Goal: Information Seeking & Learning: Learn about a topic

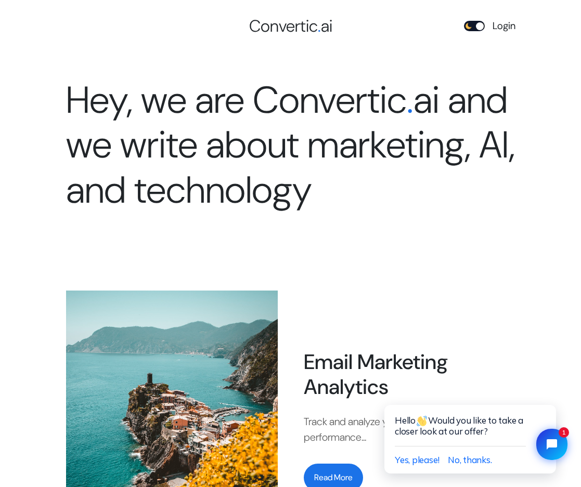
click at [504, 25] on link "Login" at bounding box center [503, 26] width 23 height 15
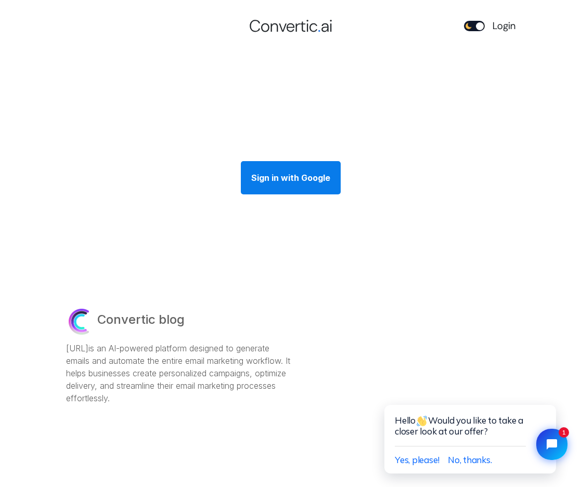
click at [300, 177] on div "Sign in with Google" at bounding box center [291, 177] width 100 height 33
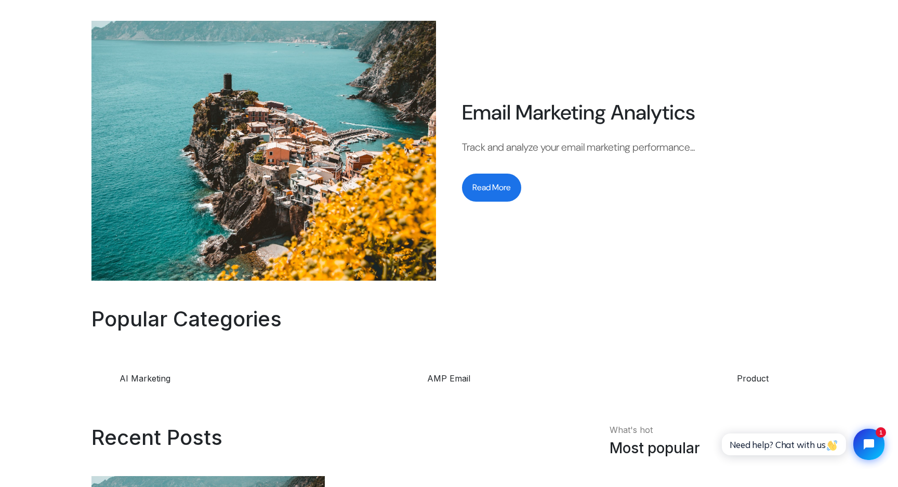
scroll to position [206, 0]
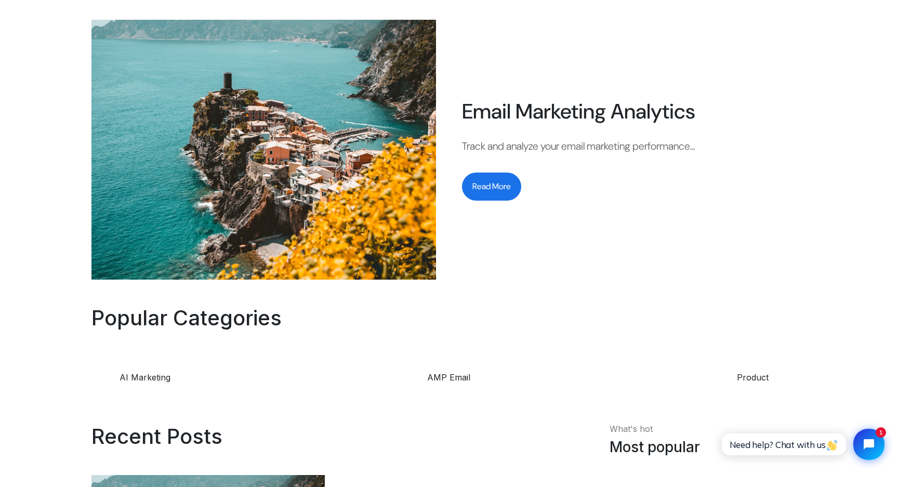
click at [496, 186] on button "Read More" at bounding box center [491, 187] width 59 height 28
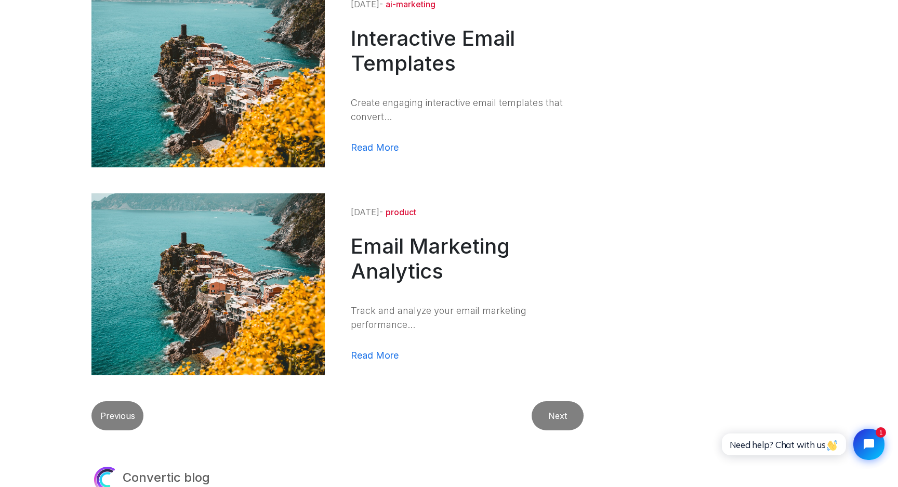
scroll to position [1401, 0]
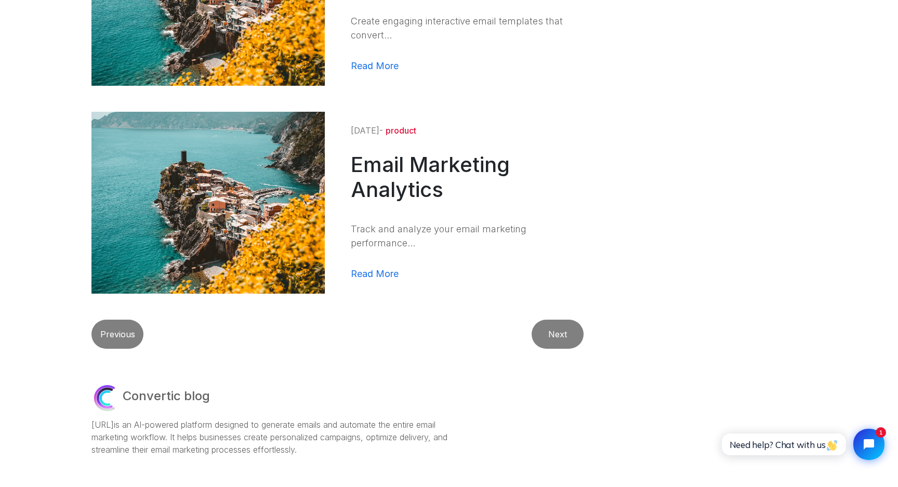
click at [381, 272] on link "Read More" at bounding box center [375, 274] width 48 height 16
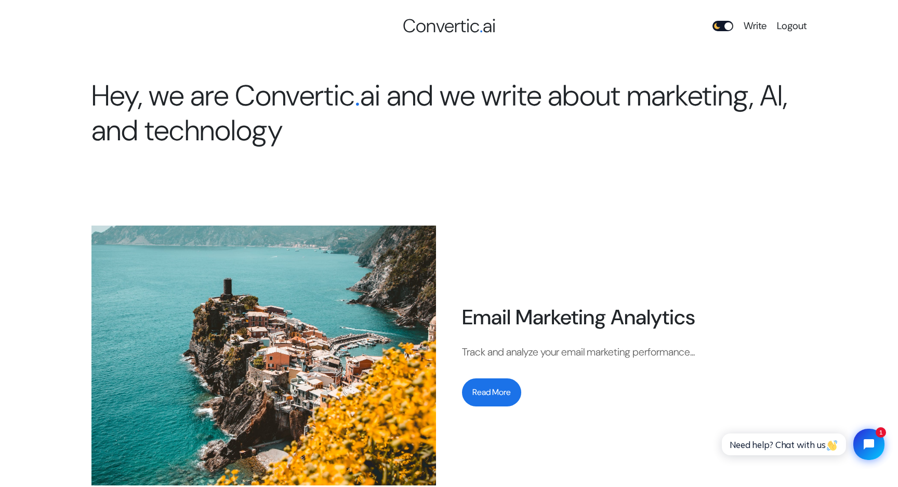
click at [580, 24] on div at bounding box center [723, 26] width 21 height 10
click at [580, 27] on div at bounding box center [718, 26] width 8 height 8
click at [580, 27] on img at bounding box center [717, 25] width 7 height 7
click at [580, 27] on div at bounding box center [718, 26] width 8 height 8
click at [580, 27] on img at bounding box center [717, 25] width 7 height 7
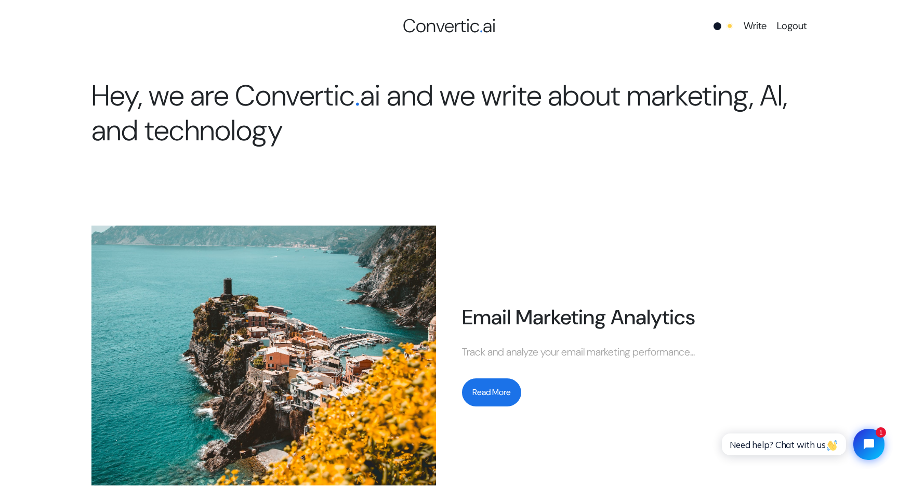
click at [580, 27] on div at bounding box center [718, 26] width 8 height 8
click at [580, 27] on img at bounding box center [717, 25] width 7 height 7
click at [580, 27] on div at bounding box center [718, 26] width 8 height 8
click at [580, 27] on img at bounding box center [717, 25] width 7 height 7
click at [580, 27] on div at bounding box center [718, 26] width 8 height 8
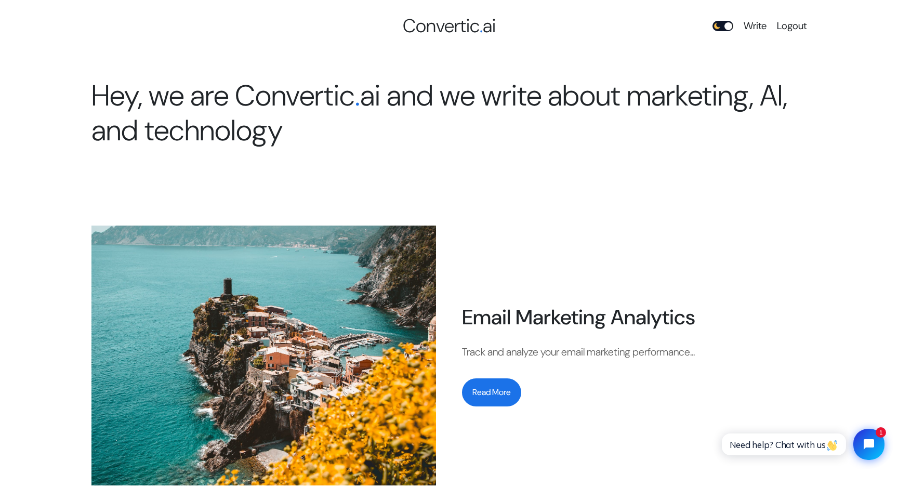
click at [580, 27] on img at bounding box center [717, 25] width 7 height 7
click at [580, 27] on div at bounding box center [718, 26] width 8 height 8
click at [580, 27] on img at bounding box center [717, 25] width 7 height 7
click at [580, 27] on div at bounding box center [718, 26] width 8 height 8
click at [580, 27] on img at bounding box center [717, 25] width 7 height 7
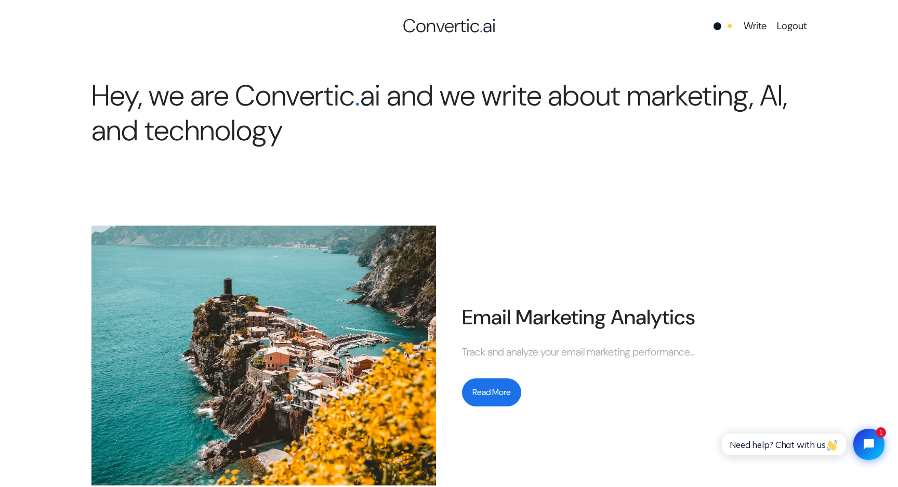
click at [580, 27] on div at bounding box center [718, 26] width 8 height 8
click at [580, 27] on img at bounding box center [717, 25] width 7 height 7
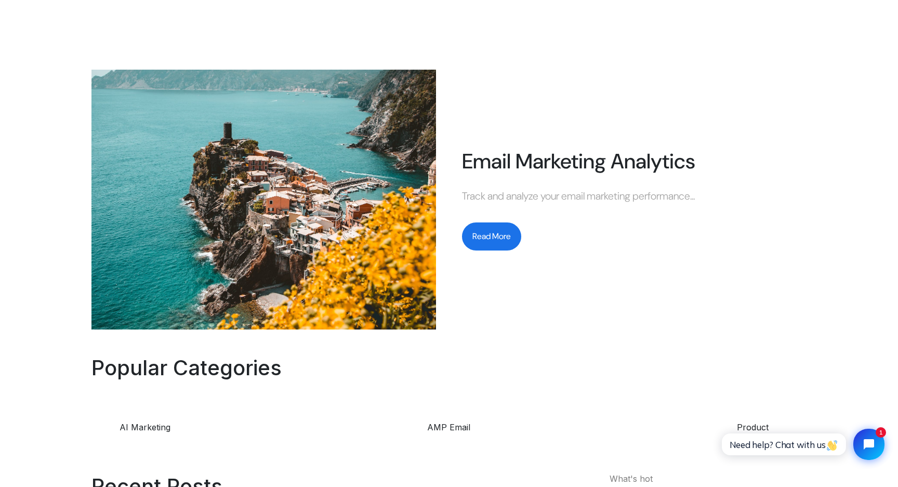
scroll to position [156, 0]
